Goal: Task Accomplishment & Management: Complete application form

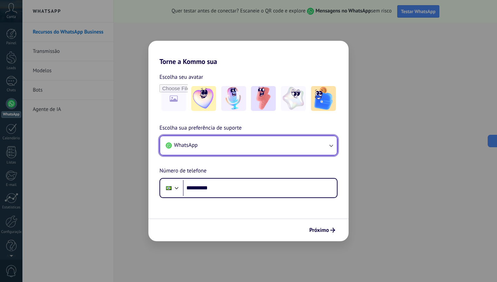
click at [236, 149] on button "WhatsApp" at bounding box center [248, 145] width 177 height 19
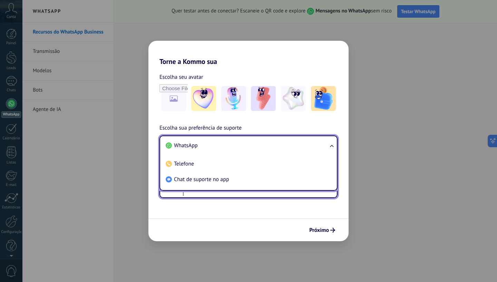
click at [225, 194] on input "**********" at bounding box center [260, 188] width 154 height 16
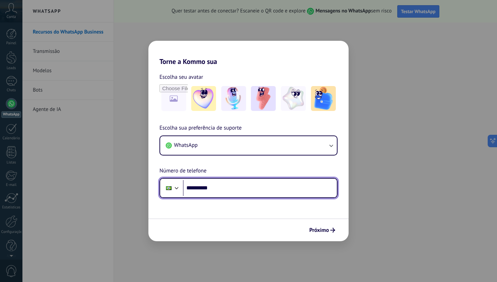
click at [227, 187] on input "**********" at bounding box center [260, 188] width 154 height 16
paste input "********"
drag, startPoint x: 242, startPoint y: 188, endPoint x: 199, endPoint y: 190, distance: 42.5
click at [199, 190] on input "**********" at bounding box center [260, 188] width 154 height 16
paste input "tel"
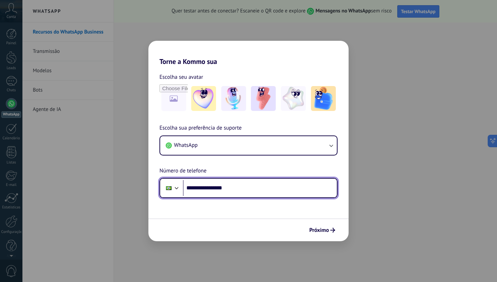
click at [241, 186] on input "**********" at bounding box center [260, 188] width 154 height 16
click at [209, 190] on input "**********" at bounding box center [260, 188] width 154 height 16
type input "**********"
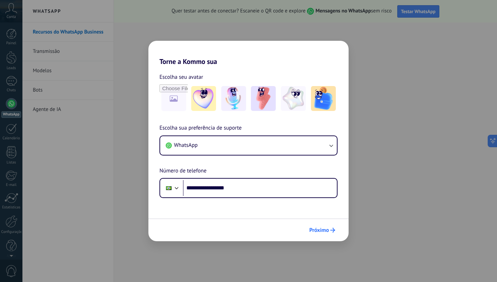
click at [328, 230] on span "Próximo" at bounding box center [320, 230] width 20 height 5
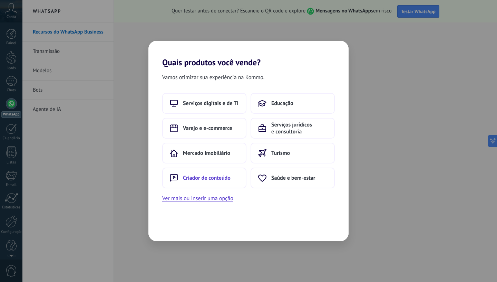
click at [231, 178] on button "Criador de conteúdo" at bounding box center [204, 178] width 84 height 21
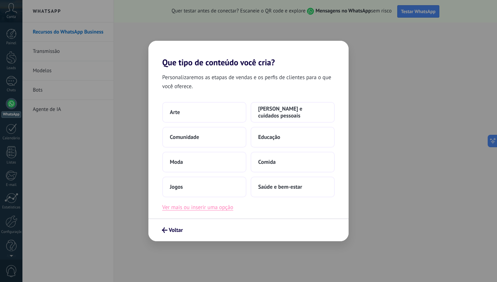
click at [215, 208] on button "Ver mais ou inserir uma opção" at bounding box center [197, 207] width 71 height 9
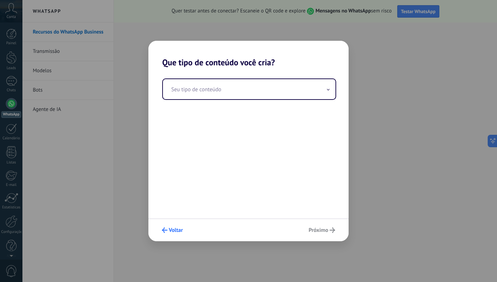
click at [172, 230] on span "Voltar" at bounding box center [176, 230] width 14 height 5
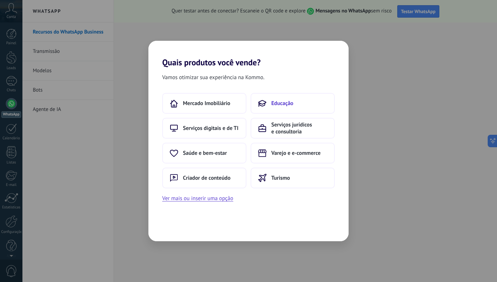
click at [309, 101] on button "Educação" at bounding box center [293, 103] width 84 height 21
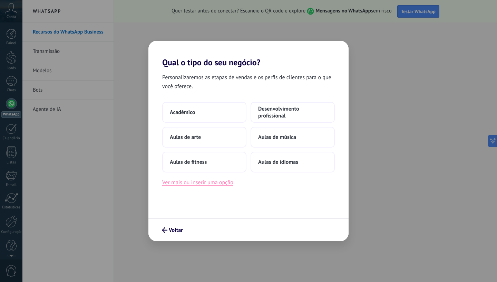
click at [215, 181] on button "Ver mais ou inserir uma opção" at bounding box center [197, 182] width 71 height 9
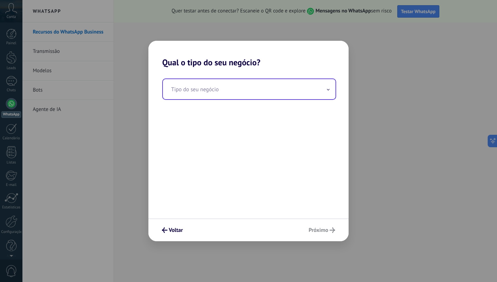
click at [258, 85] on input "text" at bounding box center [249, 89] width 173 height 20
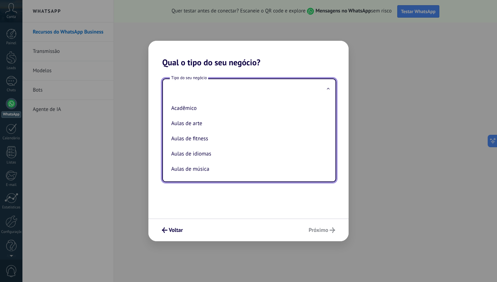
click at [226, 198] on div "Tipo do seu negócio Acadêmico Aulas de arte Aulas de fitness Aulas de idiomas A…" at bounding box center [249, 142] width 200 height 151
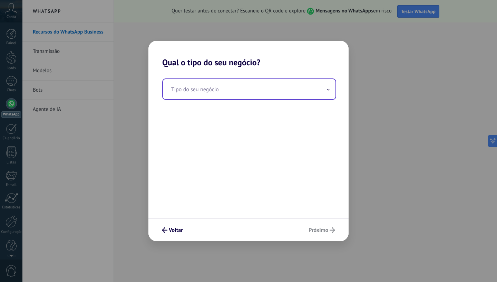
click at [232, 94] on input "text" at bounding box center [249, 89] width 173 height 20
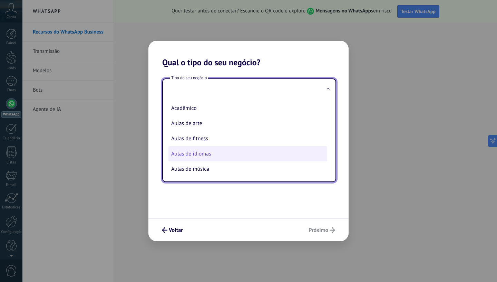
scroll to position [18, 0]
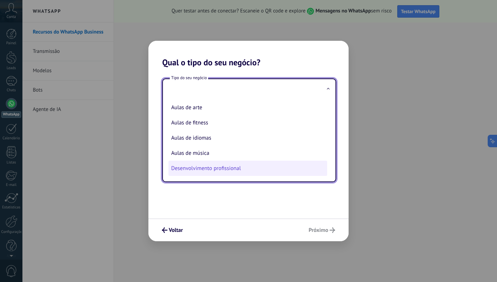
click at [202, 168] on li "Desenvolvimento profissional" at bounding box center [248, 168] width 159 height 15
type input "**********"
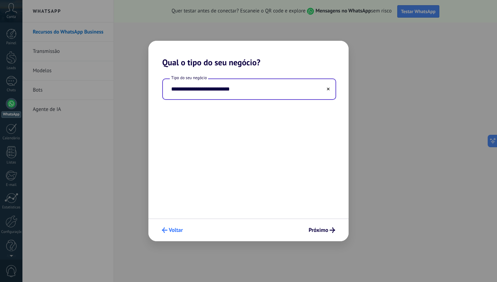
click at [174, 234] on button "Voltar" at bounding box center [172, 230] width 27 height 12
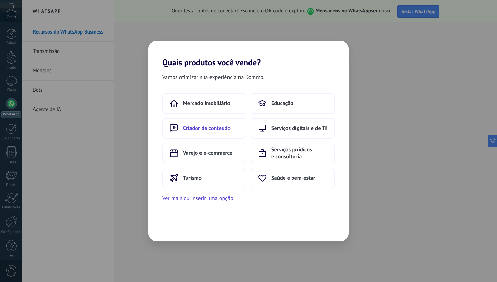
click at [211, 132] on button "Criador de conteúdo" at bounding box center [204, 128] width 84 height 21
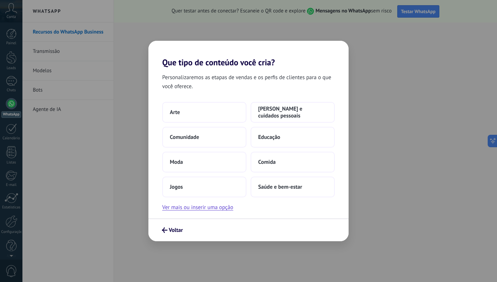
click at [207, 213] on div "Personalizaremos as etapas de vendas e os perfis de clientes para o que você of…" at bounding box center [249, 142] width 200 height 151
click at [208, 207] on button "Ver mais ou inserir uma opção" at bounding box center [197, 207] width 71 height 9
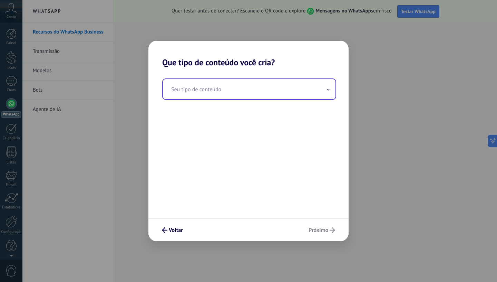
click at [263, 83] on input "text" at bounding box center [249, 89] width 173 height 20
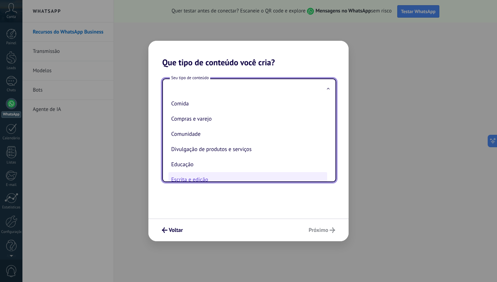
scroll to position [35, 0]
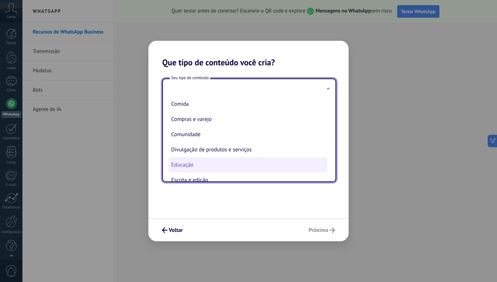
click at [200, 169] on li "Educação" at bounding box center [248, 164] width 159 height 15
type input "********"
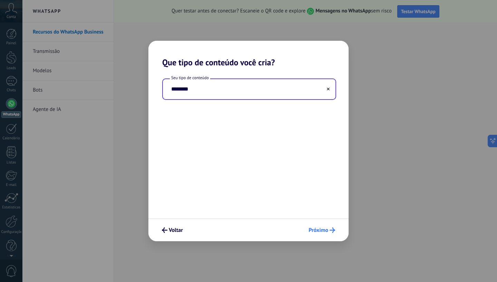
click at [314, 227] on button "Próximo" at bounding box center [322, 230] width 33 height 12
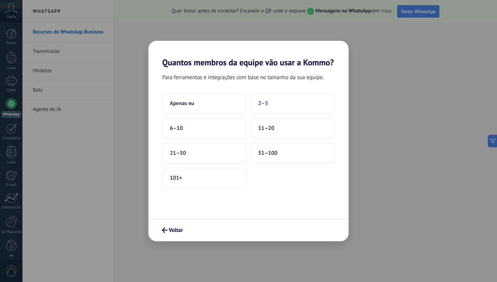
click at [282, 105] on button "2–5" at bounding box center [293, 103] width 84 height 21
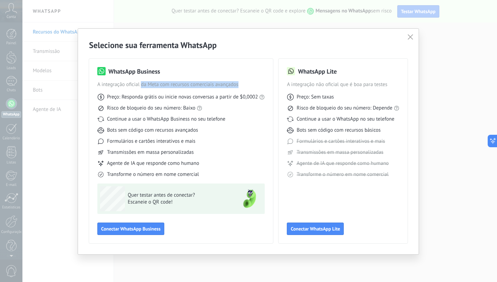
drag, startPoint x: 143, startPoint y: 83, endPoint x: 245, endPoint y: 85, distance: 102.3
click at [245, 85] on span "A integração oficial da Meta com recursos comerciais avançados" at bounding box center [181, 84] width 168 height 7
click at [233, 85] on span "A integração oficial da Meta com recursos comerciais avançados" at bounding box center [181, 84] width 168 height 7
drag, startPoint x: 107, startPoint y: 140, endPoint x: 206, endPoint y: 146, distance: 99.3
click at [206, 146] on div "Preço: Responda grátis ou inicie novas conversas a partir de $0,0002 Risco de b…" at bounding box center [181, 133] width 168 height 90
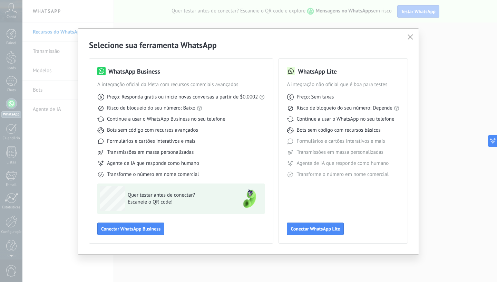
click at [212, 139] on div "Formulários e cartões interativos e mais" at bounding box center [181, 141] width 168 height 7
click at [145, 229] on span "Conectar WhatsApp Business" at bounding box center [130, 228] width 59 height 5
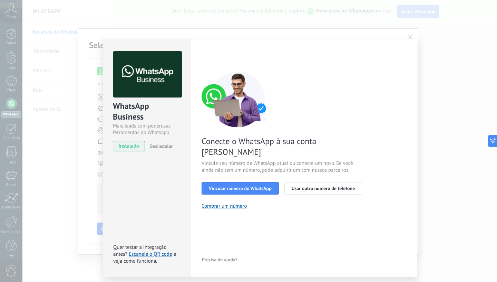
click at [135, 149] on span "instalado" at bounding box center [128, 146] width 31 height 10
click at [234, 186] on span "Vincular número do WhatsApp" at bounding box center [240, 188] width 63 height 5
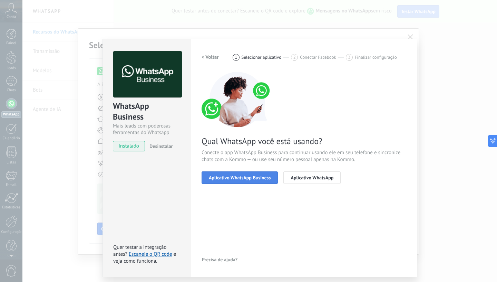
click at [239, 176] on span "Aplicativo WhatsApp Business" at bounding box center [240, 177] width 62 height 5
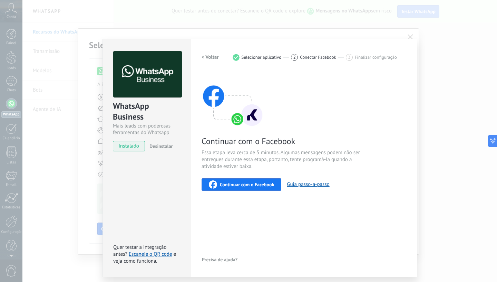
click at [212, 56] on h2 "< Voltar" at bounding box center [210, 57] width 17 height 7
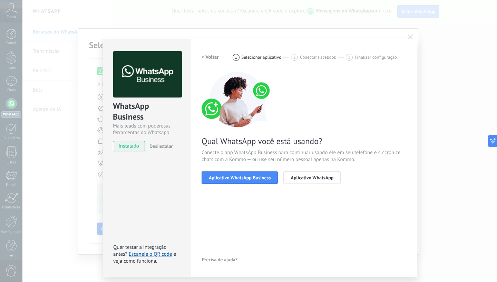
click at [212, 56] on h2 "< Voltar" at bounding box center [210, 57] width 17 height 7
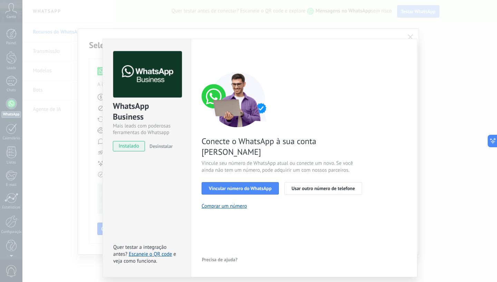
click at [212, 56] on div "< Voltar 1 Selecionar aplicativo 2 Conectar Facebook 3 Finalizar configuração" at bounding box center [304, 57] width 205 height 12
click at [388, 32] on div "WhatsApp Business Mais leads com poderosas ferramentas do Whatsapp instalado De…" at bounding box center [259, 141] width 475 height 282
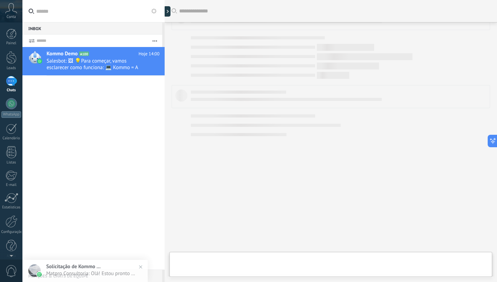
scroll to position [162, 0]
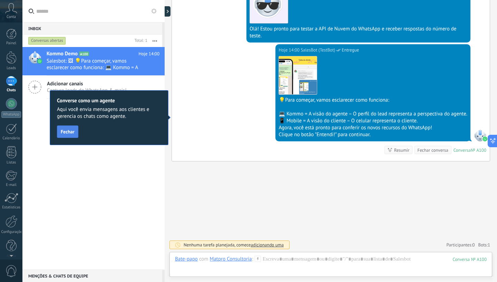
click at [70, 131] on span "Fechar" at bounding box center [68, 131] width 14 height 5
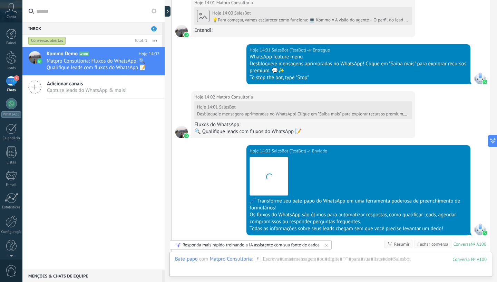
scroll to position [408, 0]
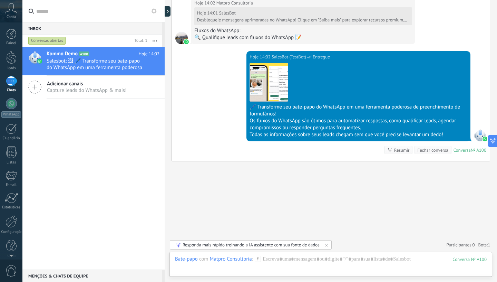
click at [209, 102] on div "Hoje 14:02 SalesBot (TestBot) Entregue Download 🖊️ Transforme seu bate-papo do …" at bounding box center [331, 106] width 318 height 110
click at [70, 89] on span "Capture leads do WhatsApp & mais!" at bounding box center [87, 90] width 80 height 7
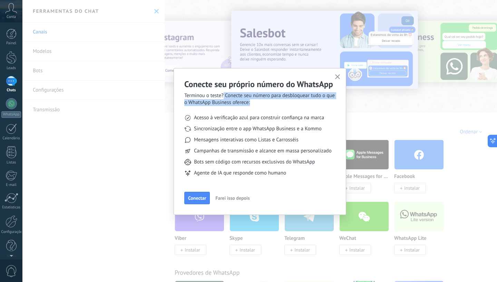
drag, startPoint x: 225, startPoint y: 95, endPoint x: 282, endPoint y: 103, distance: 58.2
click at [283, 103] on span "Terminou o teste? Conecte seu número para desbloquear tudo o que o WhatsApp Bus…" at bounding box center [259, 99] width 151 height 14
click at [269, 103] on span "Terminou o teste? Conecte seu número para desbloquear tudo o que o WhatsApp Bus…" at bounding box center [259, 99] width 151 height 14
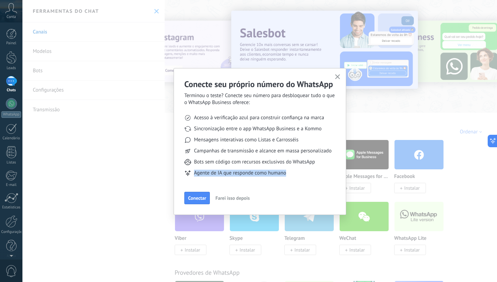
drag, startPoint x: 269, startPoint y: 103, endPoint x: 219, endPoint y: 181, distance: 92.5
click at [219, 181] on div "Conecte seu próprio número do WhatsApp Terminou o teste? Conecte seu número par…" at bounding box center [259, 132] width 151 height 106
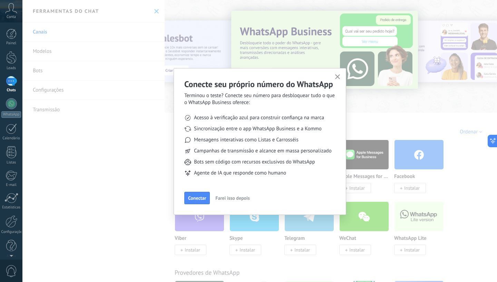
click at [273, 108] on ul "Acesso à verificação azul para construir confiança na marca Sincronização entre…" at bounding box center [259, 145] width 151 height 79
click at [201, 198] on span "Conectar" at bounding box center [197, 198] width 18 height 5
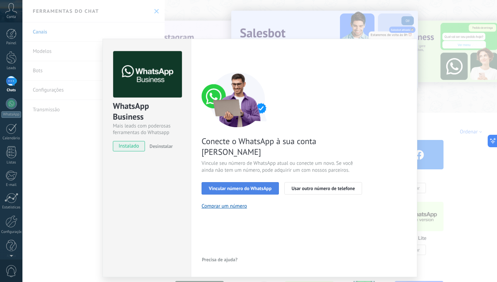
click at [253, 186] on span "Vincular número do WhatsApp" at bounding box center [240, 188] width 63 height 5
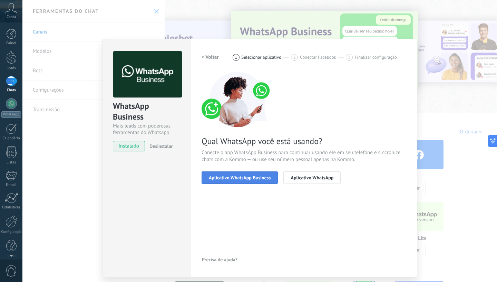
click at [251, 176] on span "Aplicativo WhatsApp Business" at bounding box center [240, 177] width 62 height 5
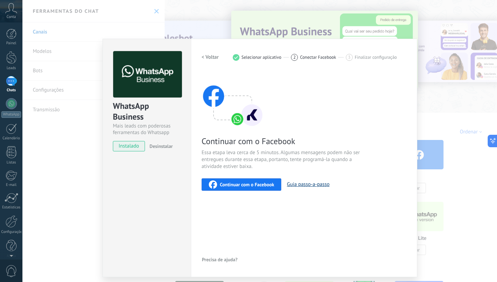
click at [305, 183] on button "Guia passo-a-passo" at bounding box center [308, 184] width 42 height 7
